Goal: Transaction & Acquisition: Purchase product/service

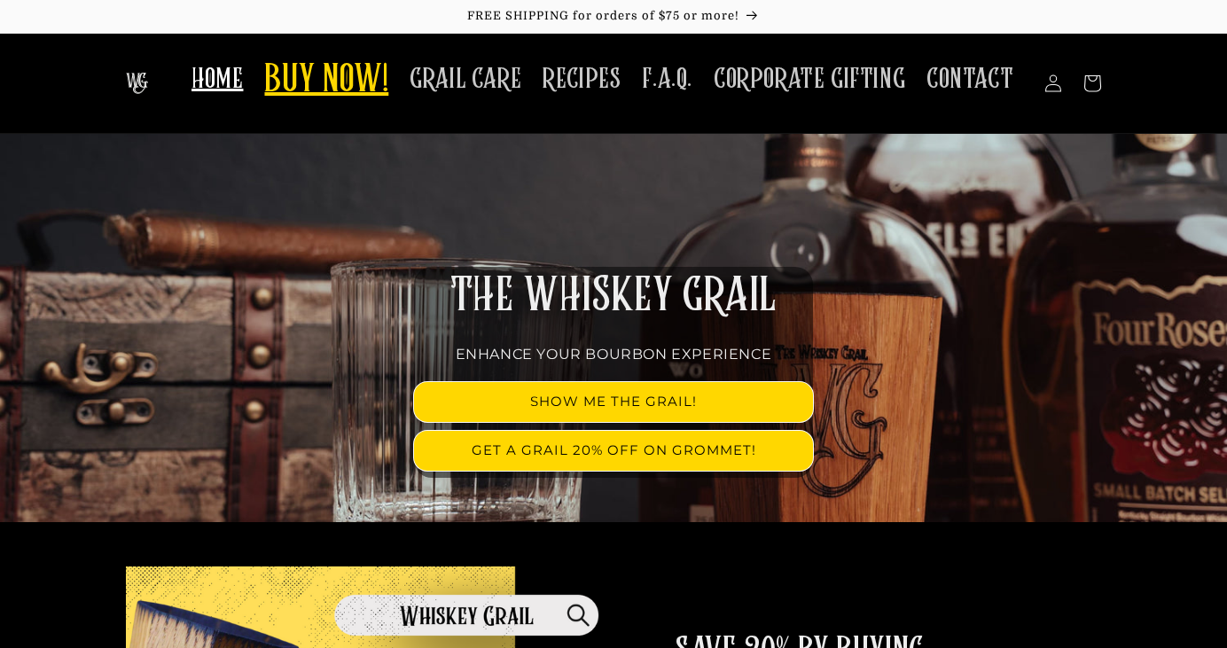
click at [353, 82] on span "BUY NOW!" at bounding box center [326, 81] width 124 height 49
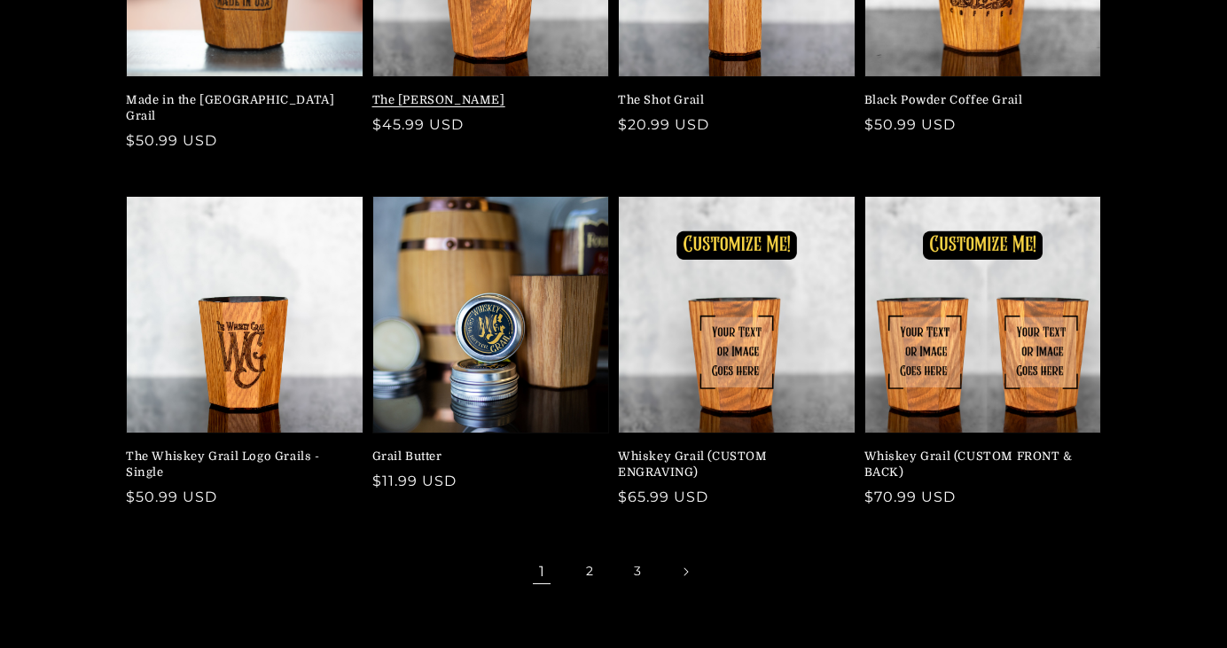
scroll to position [424, 0]
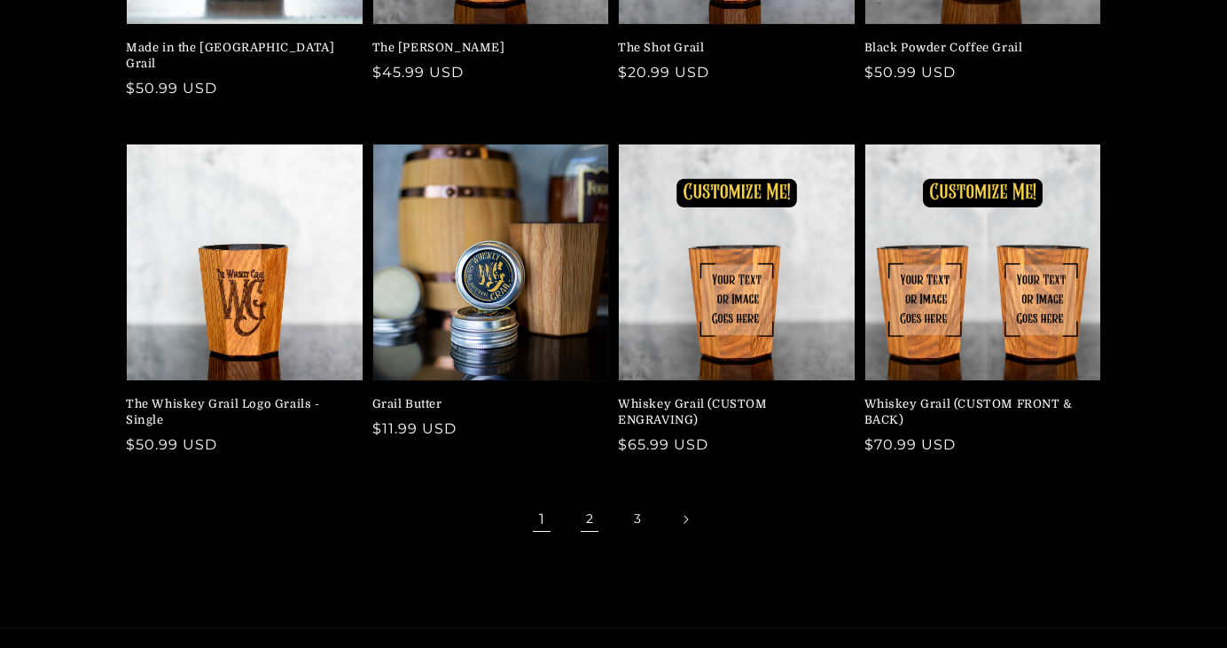
click at [588, 500] on link "2" at bounding box center [589, 519] width 39 height 39
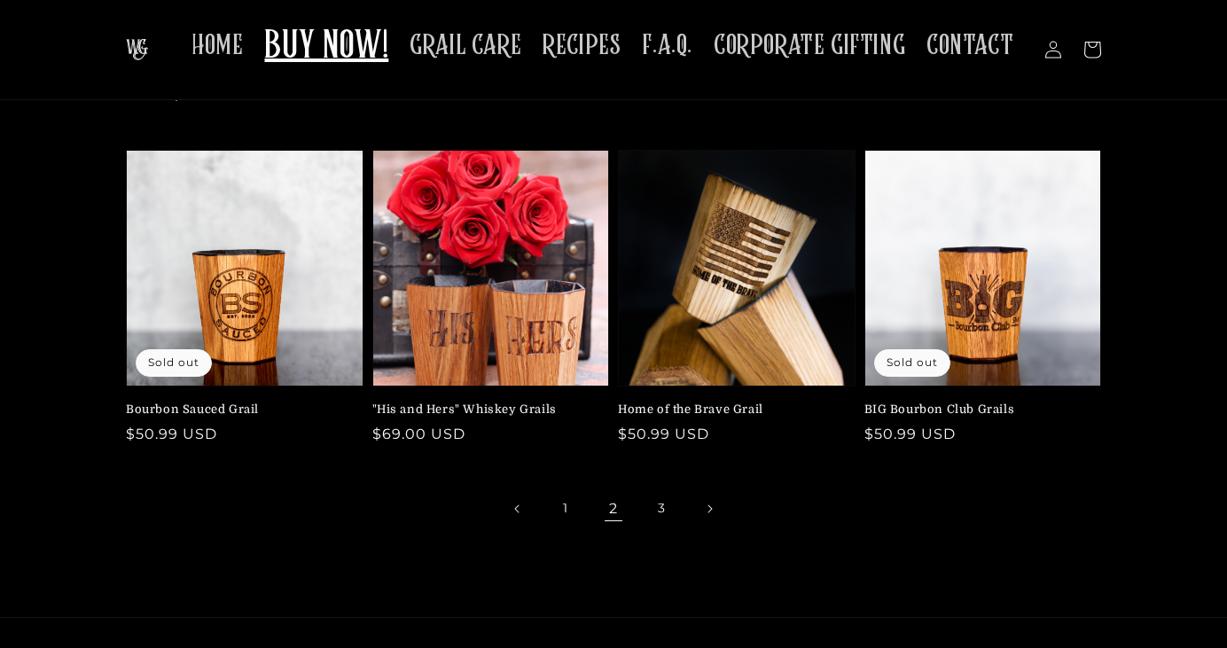
scroll to position [434, 0]
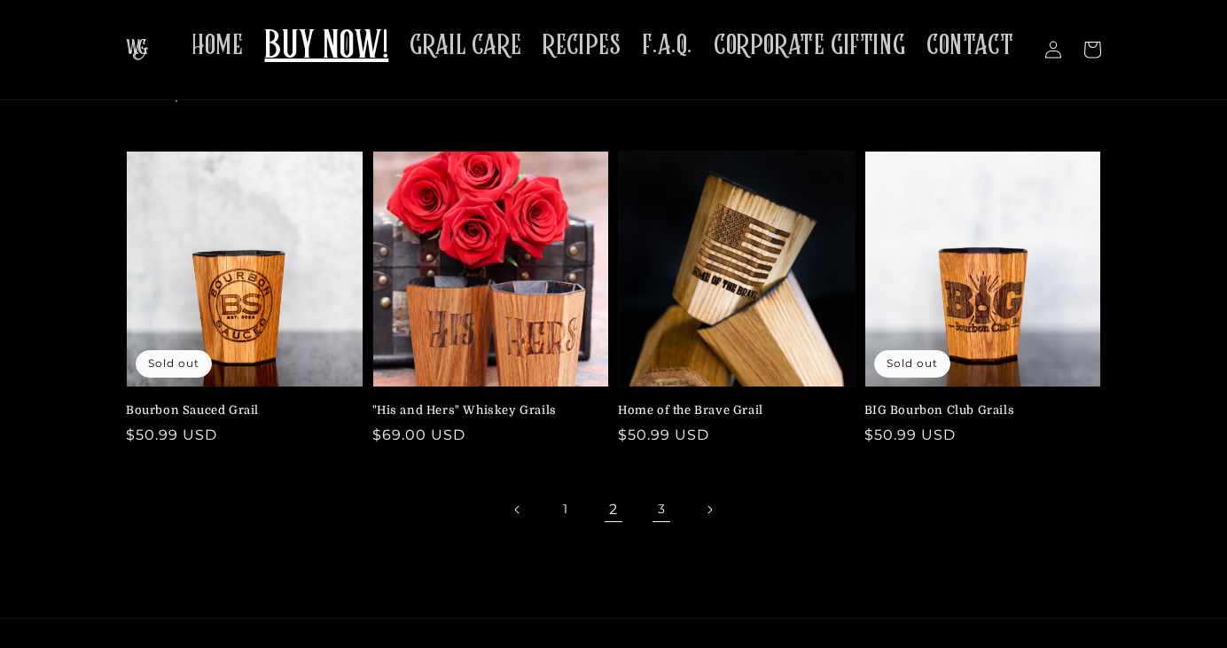
click at [664, 506] on link "3" at bounding box center [661, 509] width 39 height 39
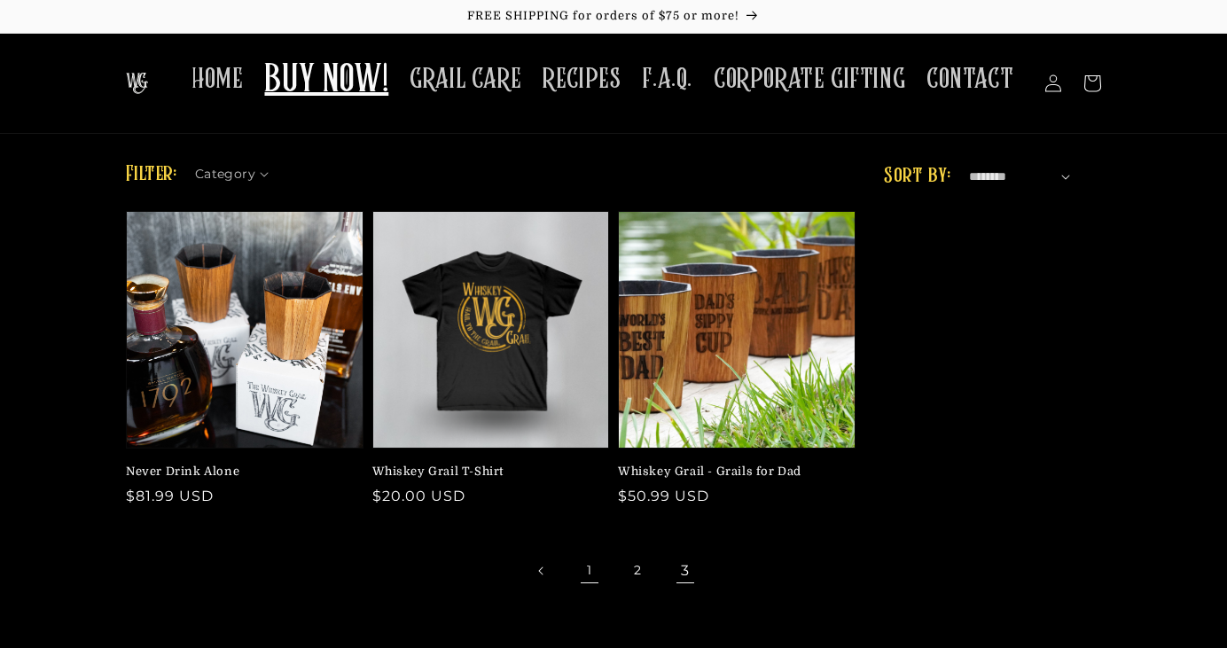
click at [582, 579] on link "1" at bounding box center [589, 570] width 39 height 39
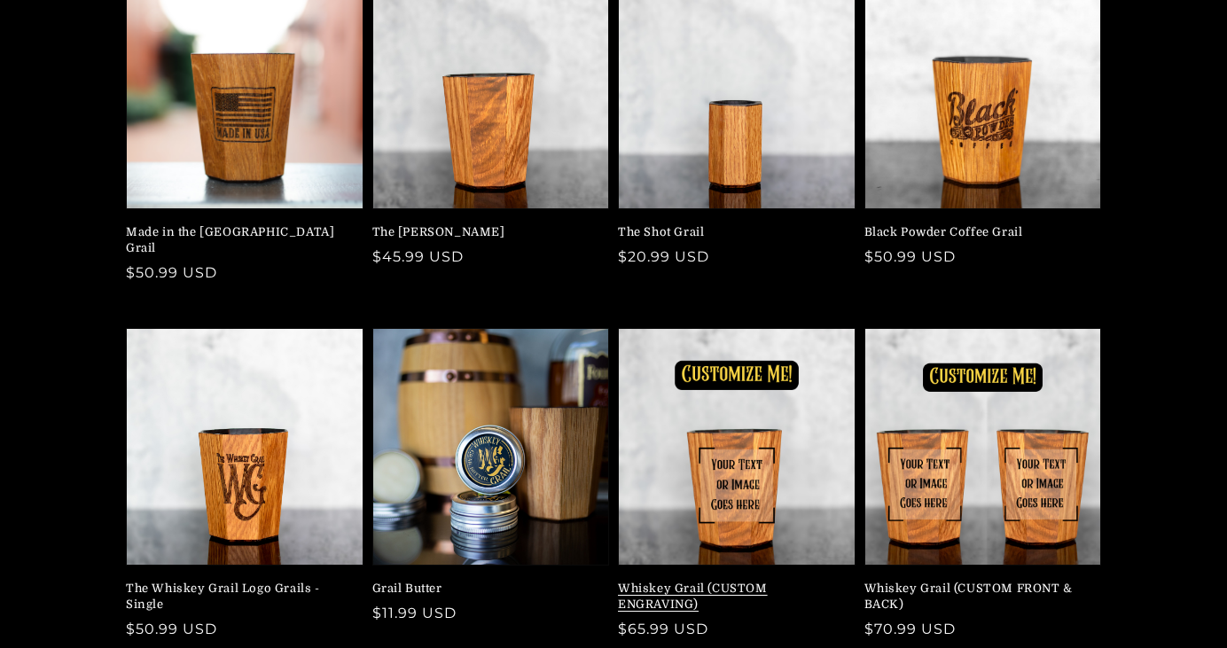
scroll to position [247, 0]
